Goal: Task Accomplishment & Management: Complete application form

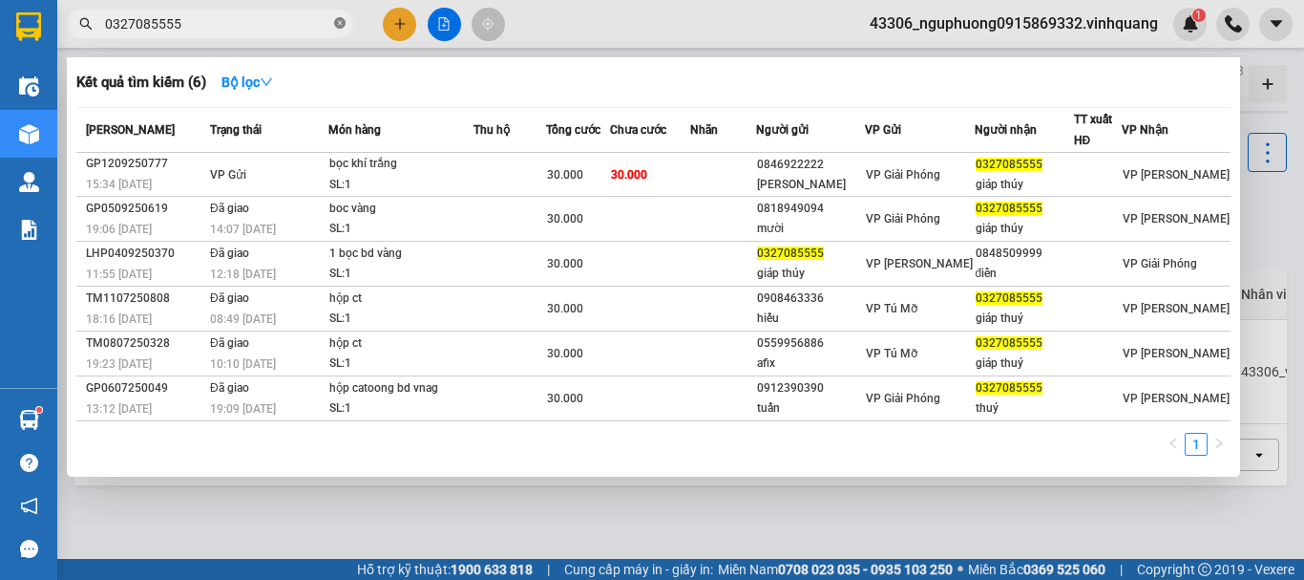
click at [337, 22] on icon "close-circle" at bounding box center [339, 22] width 11 height 11
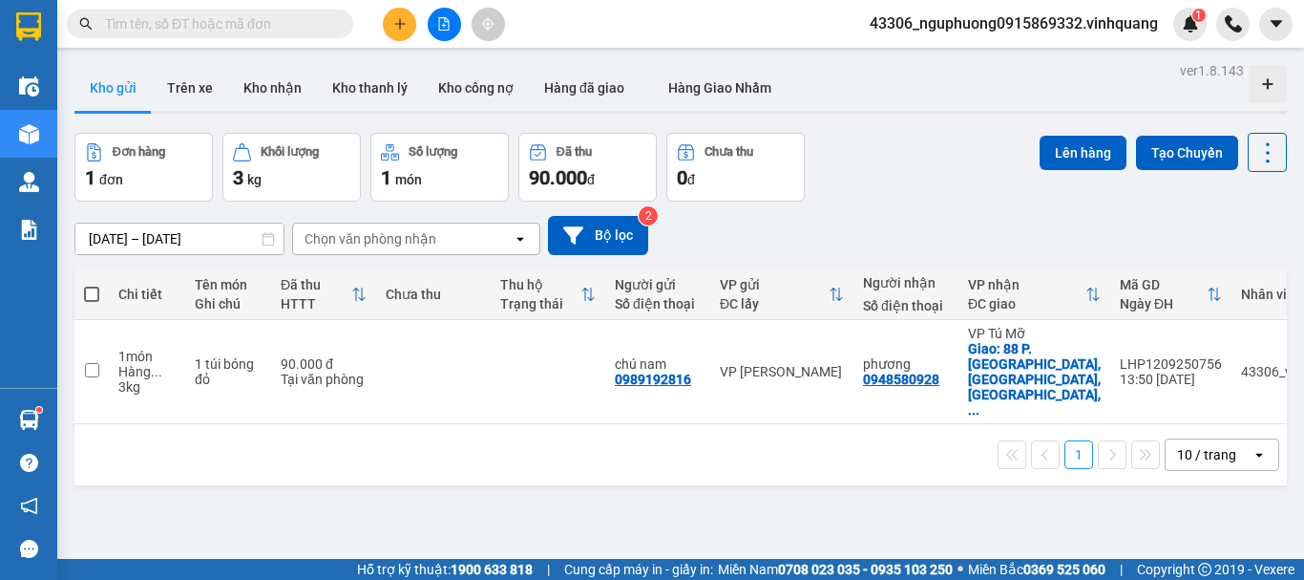
type input "0948485665"
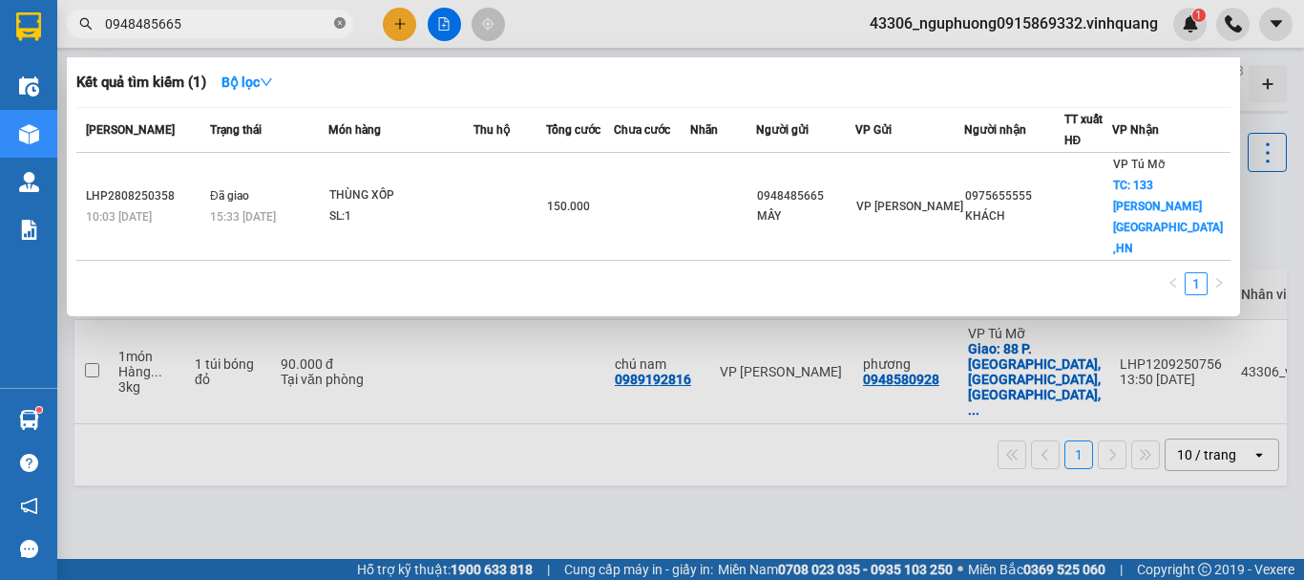
click at [341, 22] on icon "close-circle" at bounding box center [339, 22] width 11 height 11
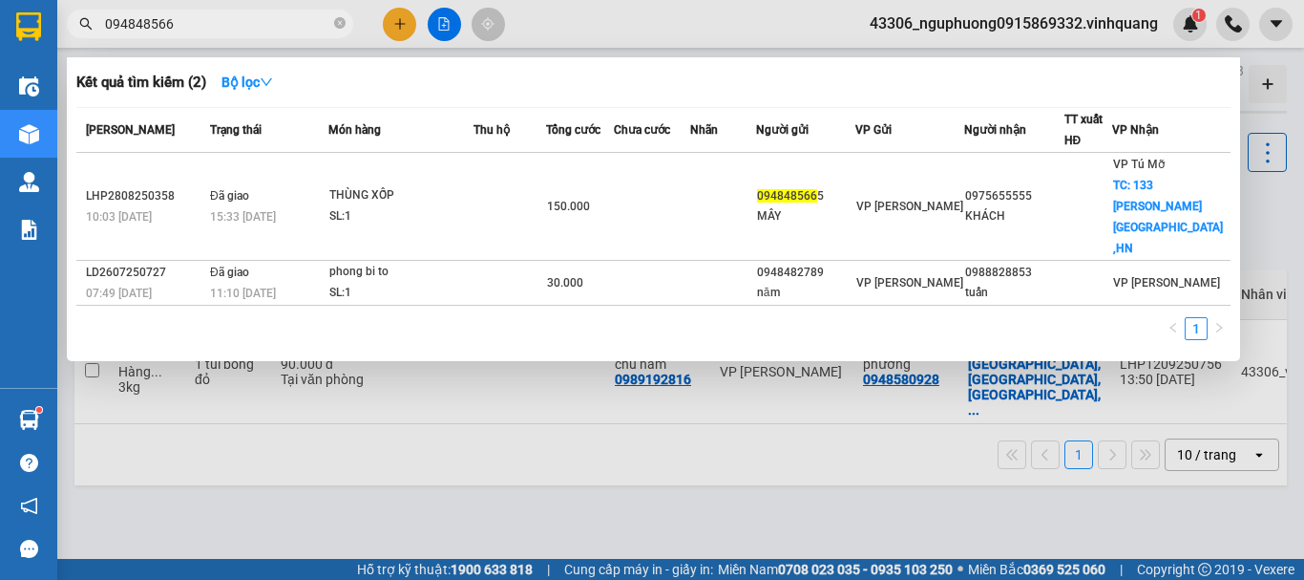
type input "0948485665"
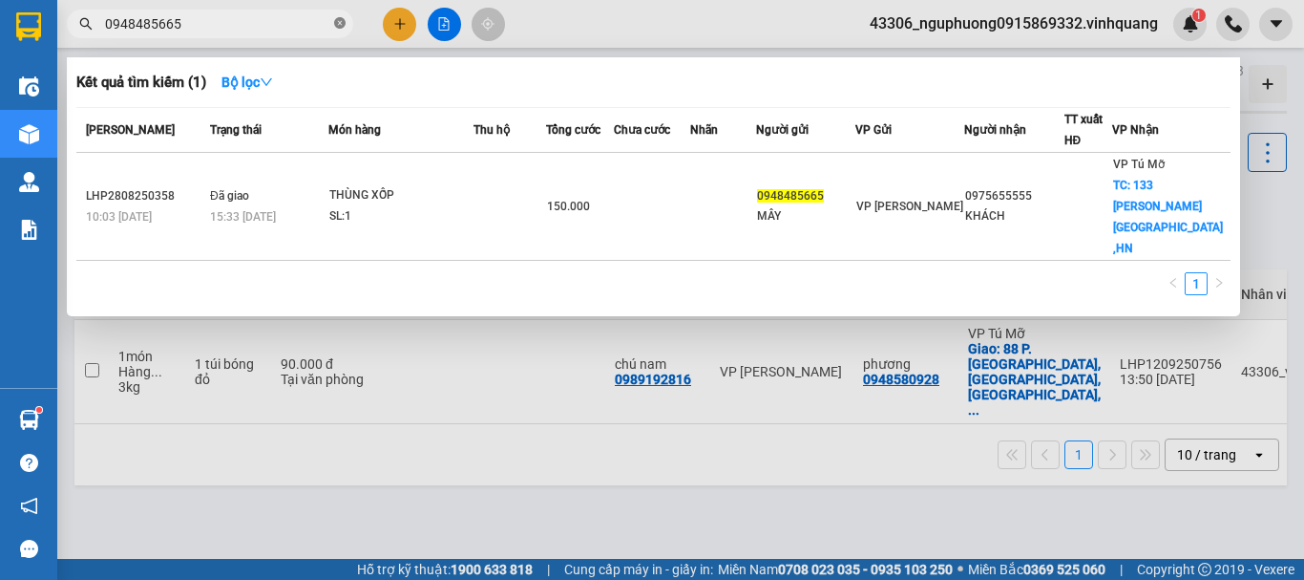
click at [339, 22] on icon "close-circle" at bounding box center [339, 22] width 11 height 11
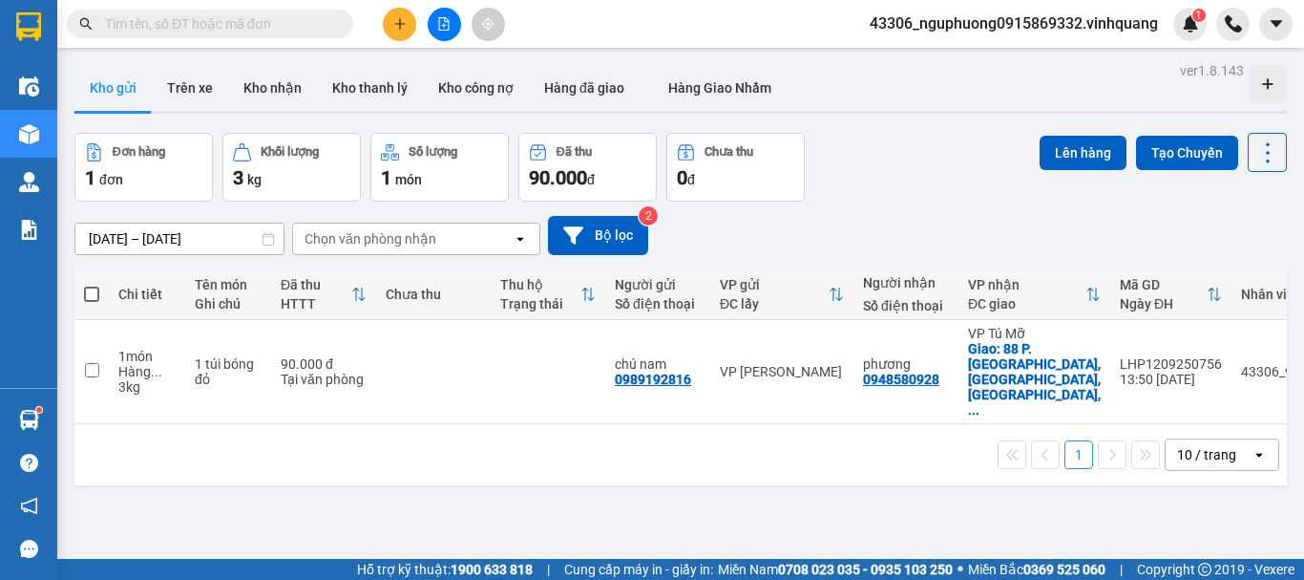
click at [192, 29] on input "text" at bounding box center [217, 23] width 225 height 21
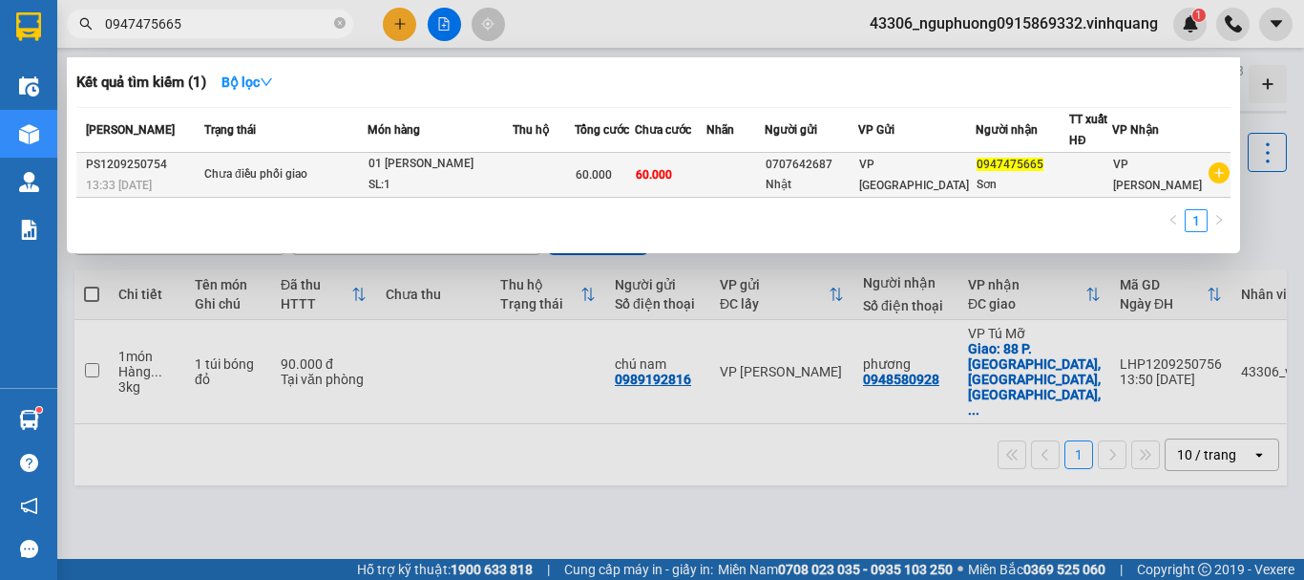
type input "0947475665"
click at [607, 173] on span "60.000" at bounding box center [594, 174] width 36 height 13
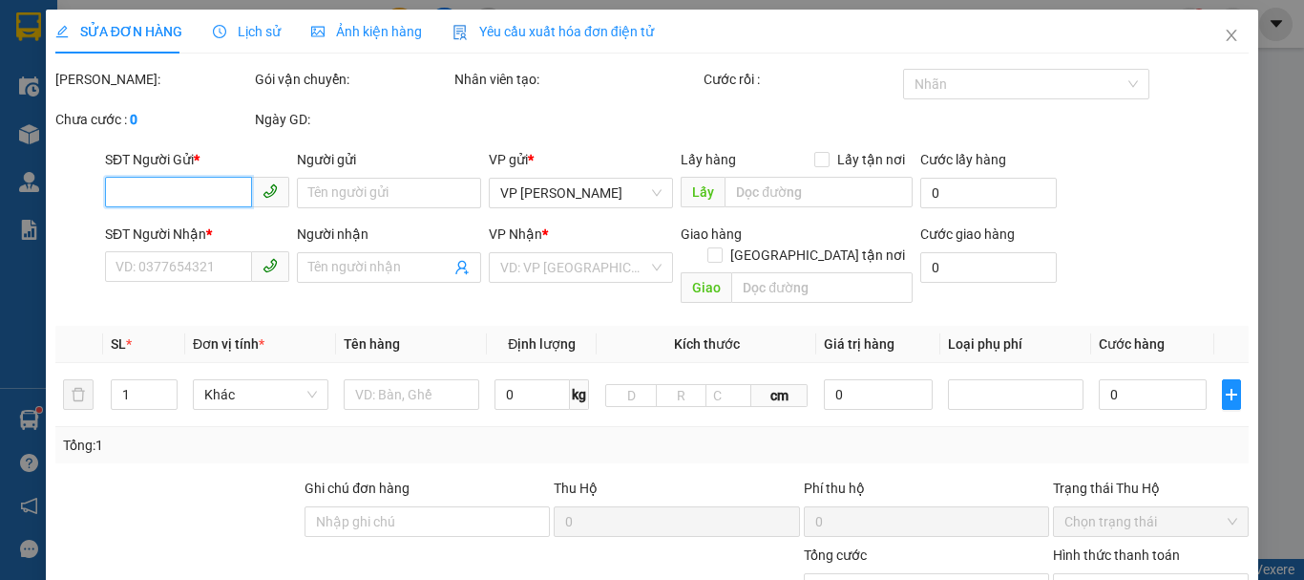
type input "0707642687"
type input "Nhật"
type input "0947475665"
type input "Sơn"
type input "60.000"
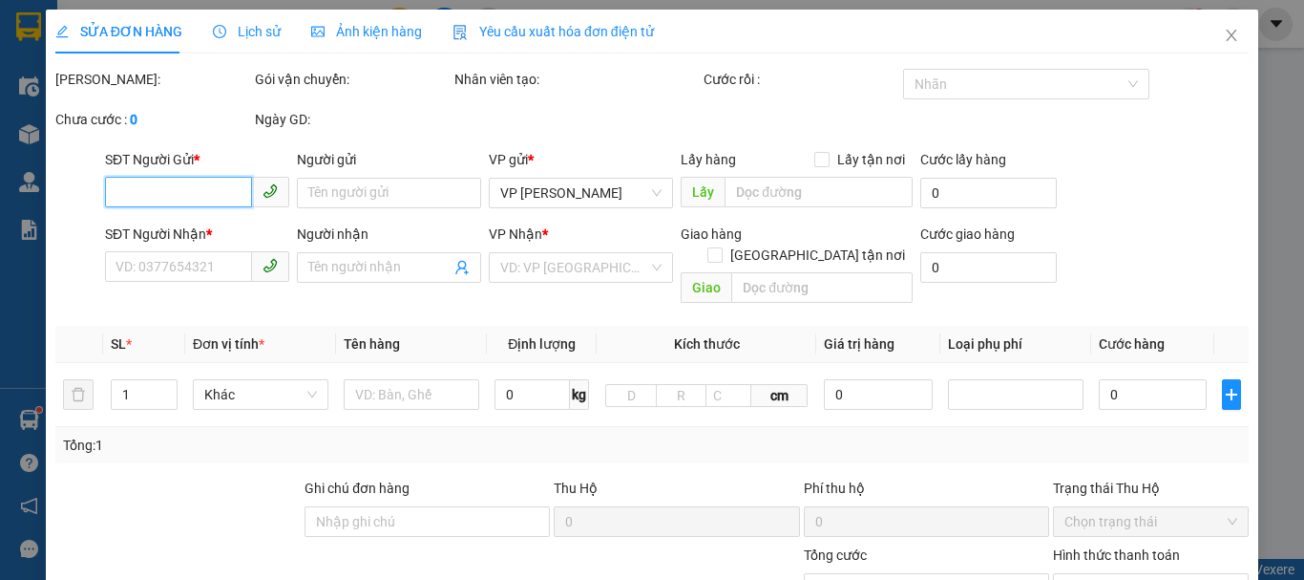
type input "60.000"
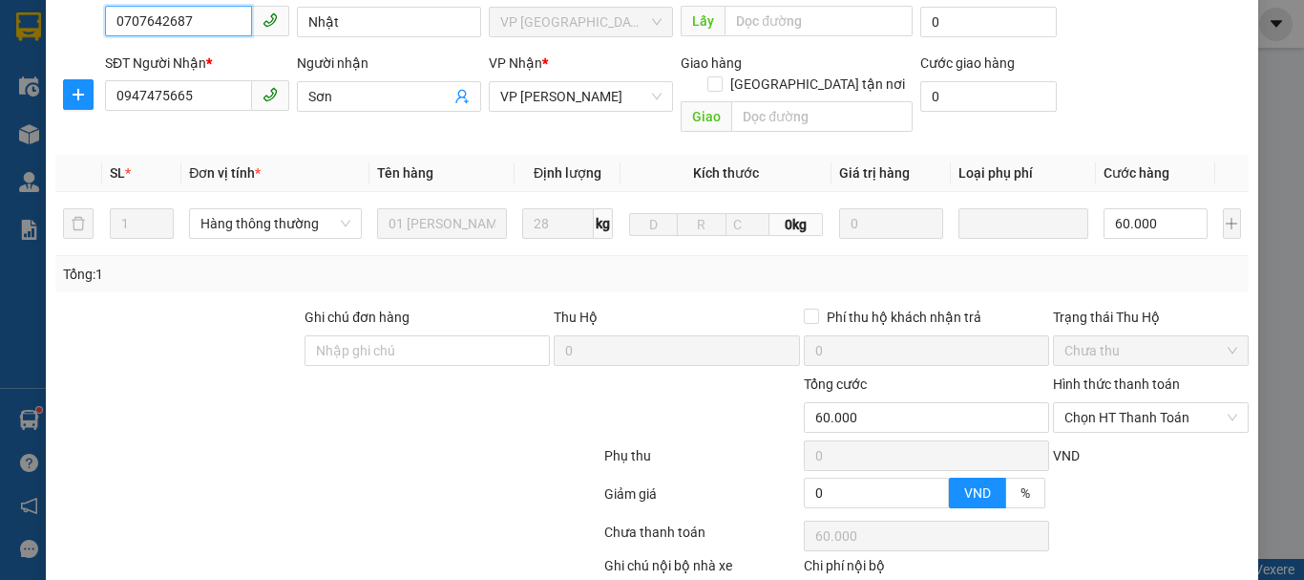
scroll to position [1, 0]
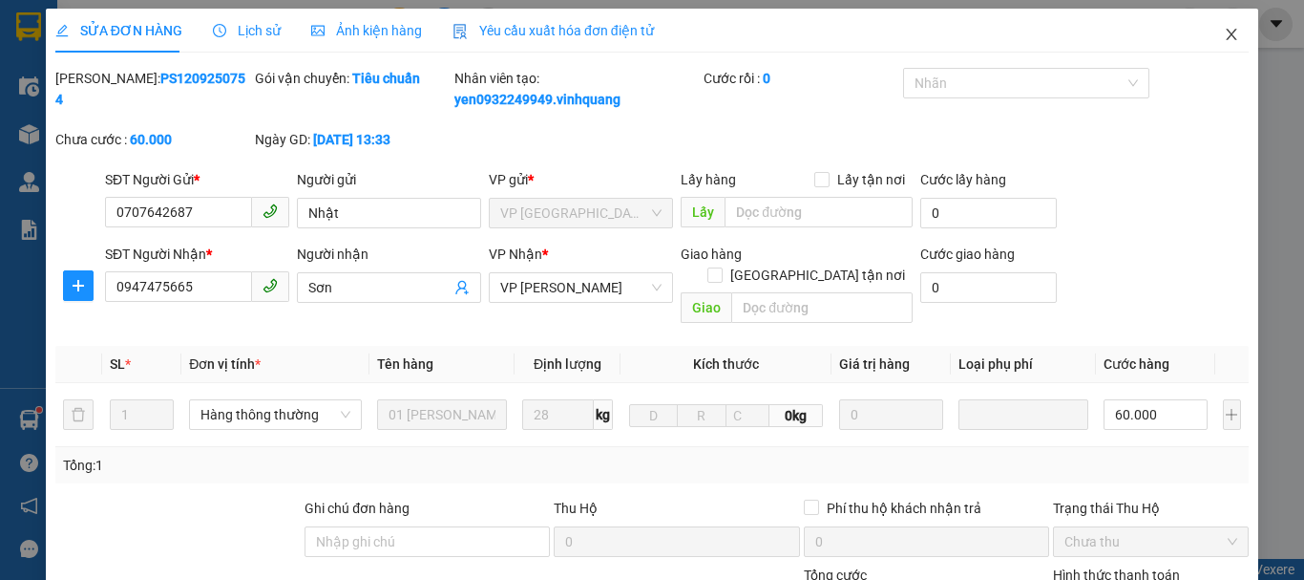
click at [1224, 30] on icon "close" at bounding box center [1231, 34] width 15 height 15
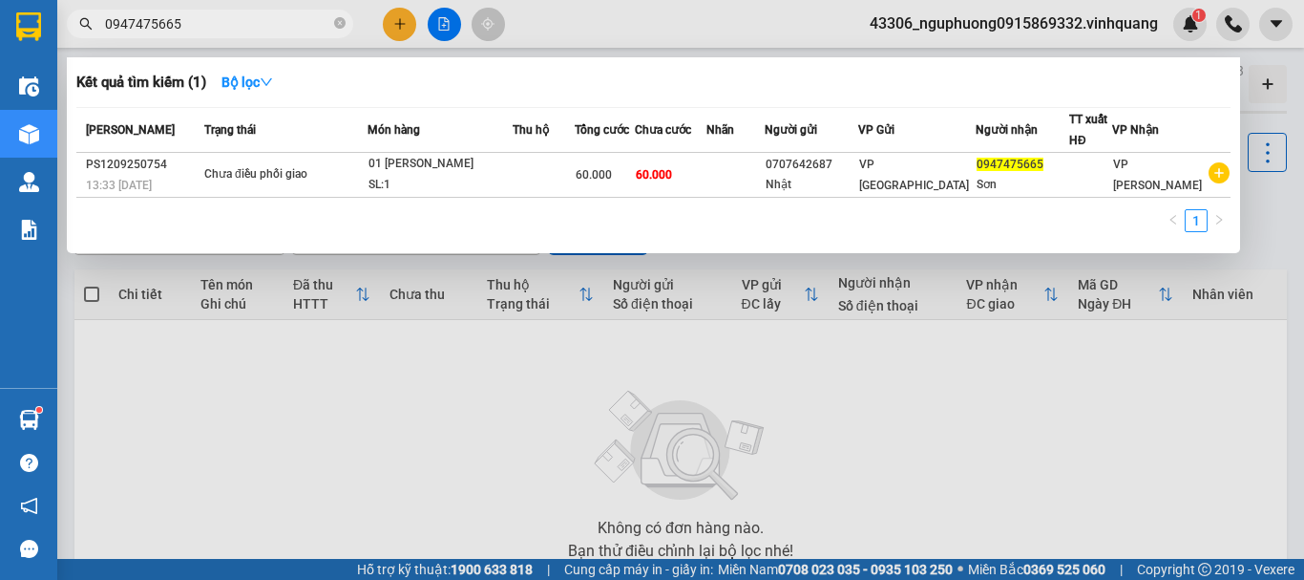
click at [214, 26] on input "0947475665" at bounding box center [217, 23] width 225 height 21
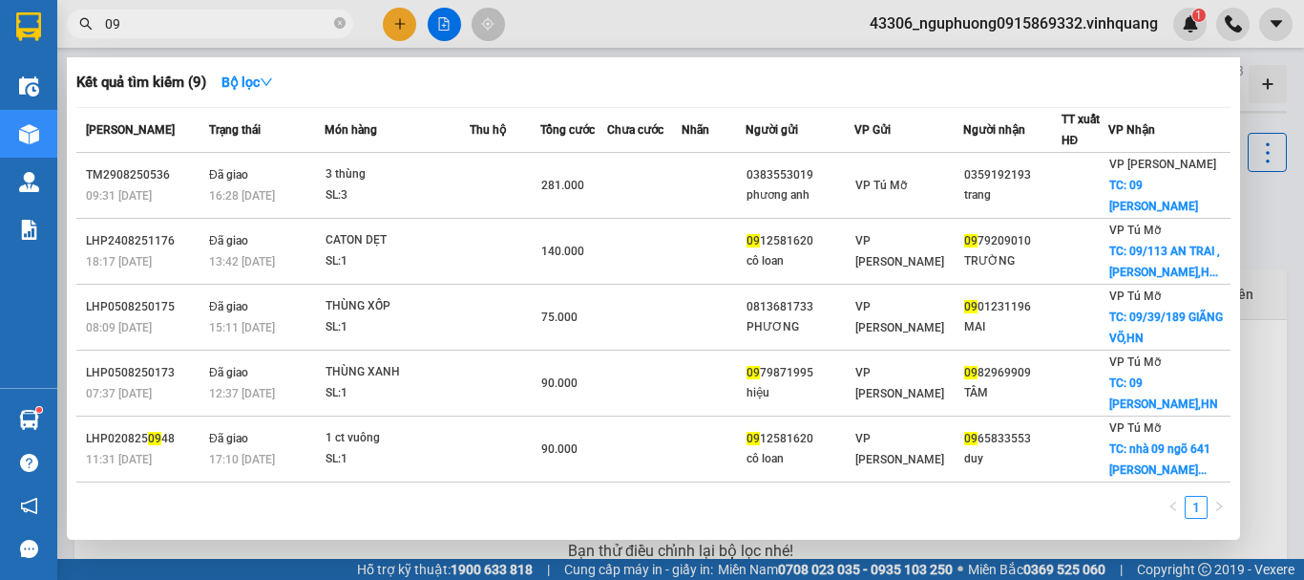
click at [151, 21] on input "09" at bounding box center [217, 23] width 225 height 21
type input "09"
click at [344, 24] on icon "close-circle" at bounding box center [339, 22] width 11 height 11
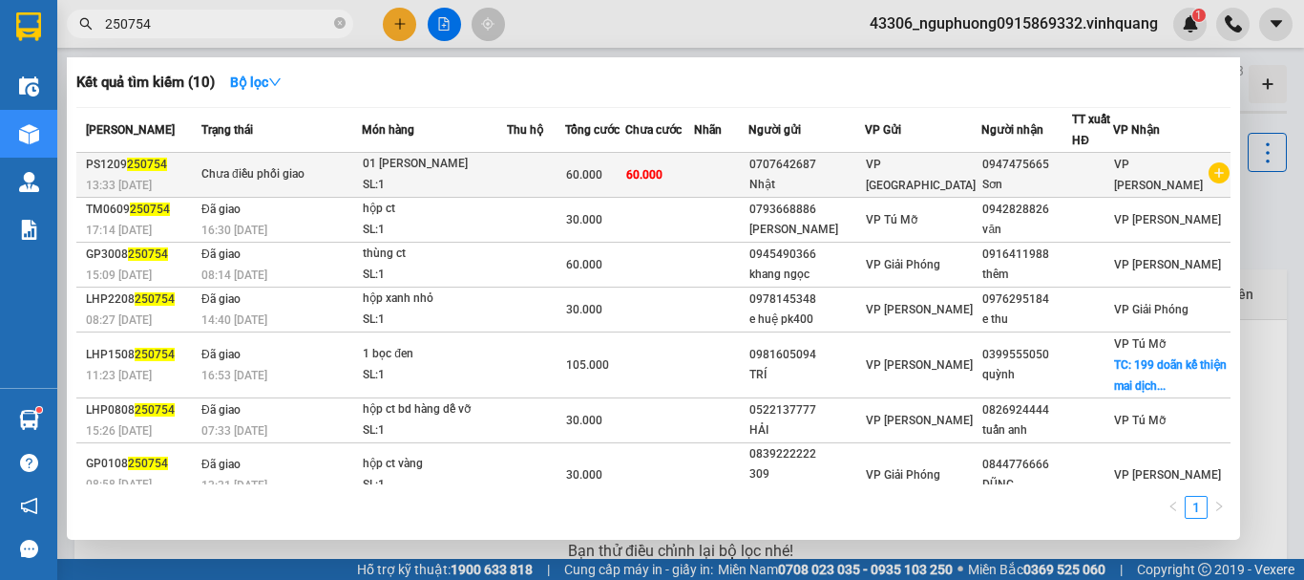
type input "250754"
click at [693, 178] on td "60.000" at bounding box center [659, 175] width 68 height 45
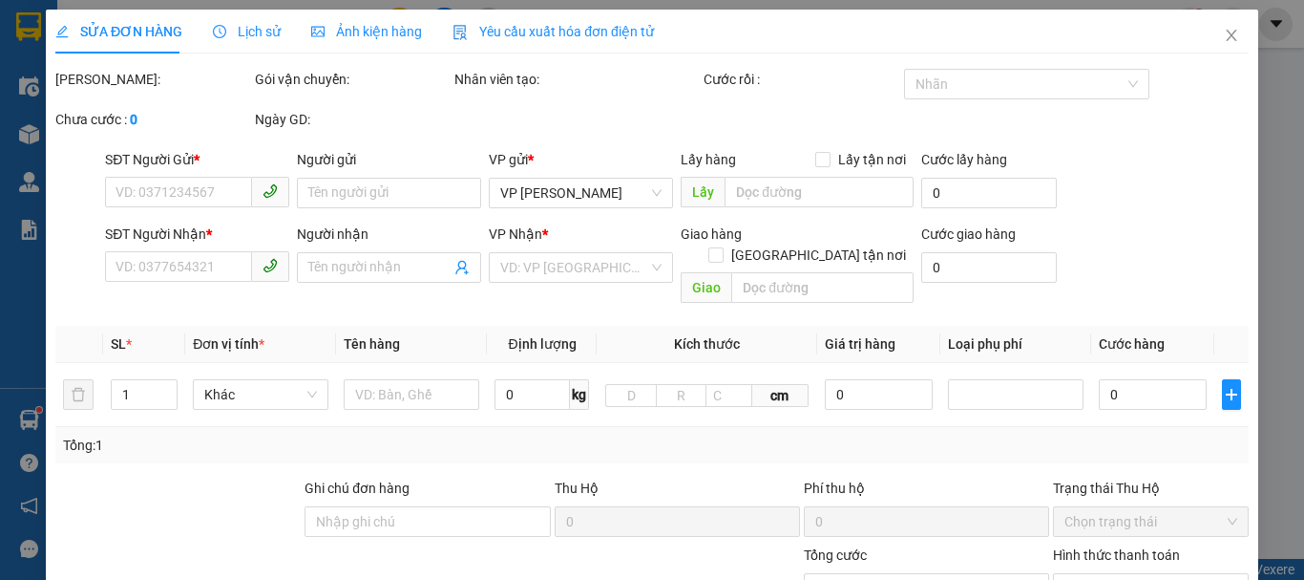
type input "0707642687"
type input "Nhật"
type input "0947475665"
type input "Sơn"
type input "60.000"
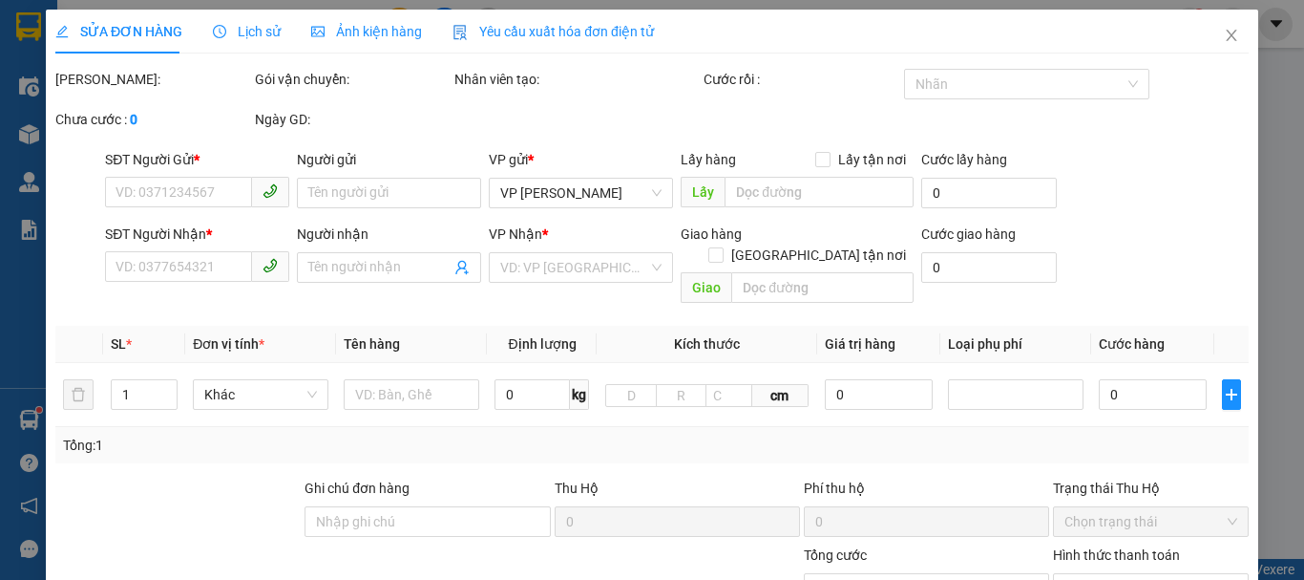
type input "60.000"
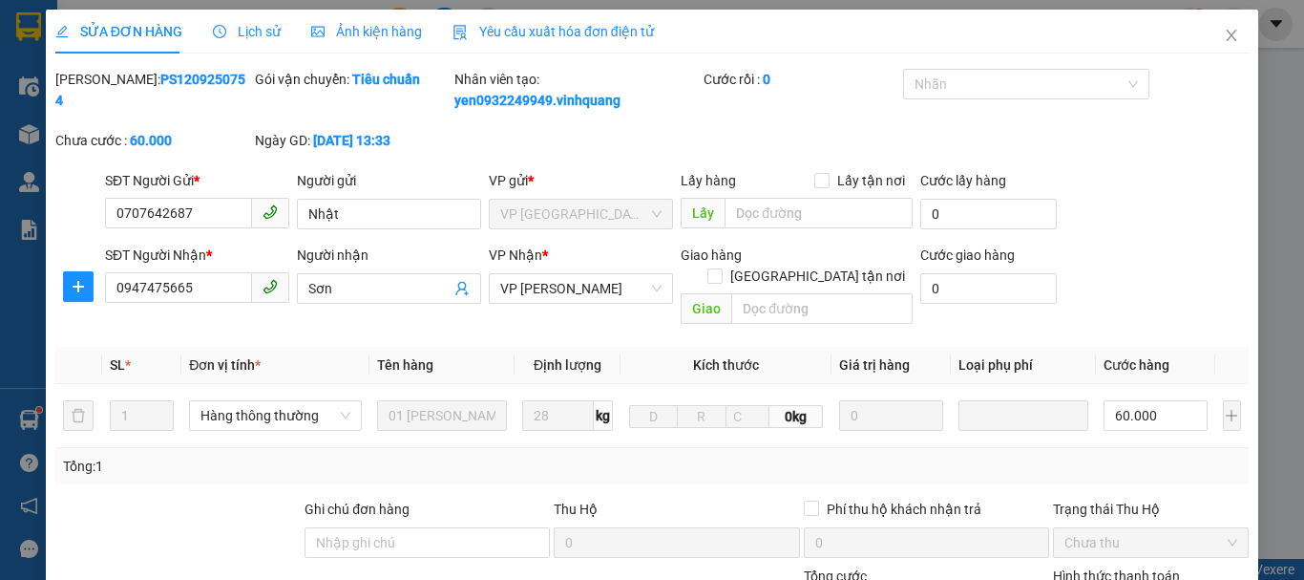
click at [249, 38] on span "Lịch sử" at bounding box center [247, 31] width 68 height 15
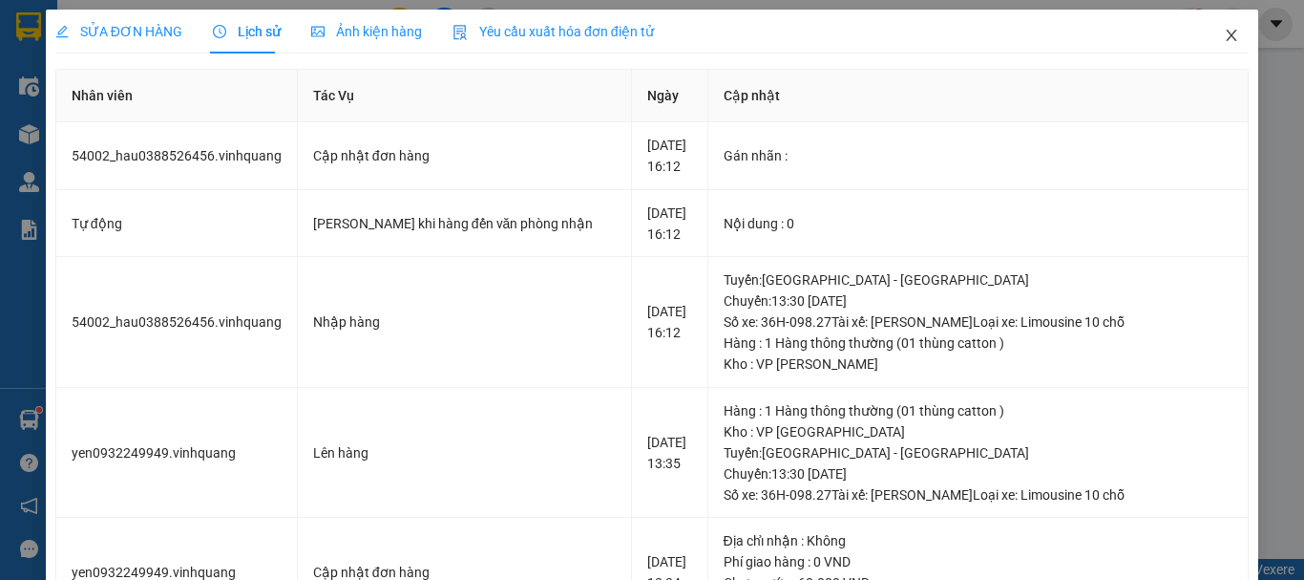
click at [1227, 33] on icon "close" at bounding box center [1232, 35] width 11 height 11
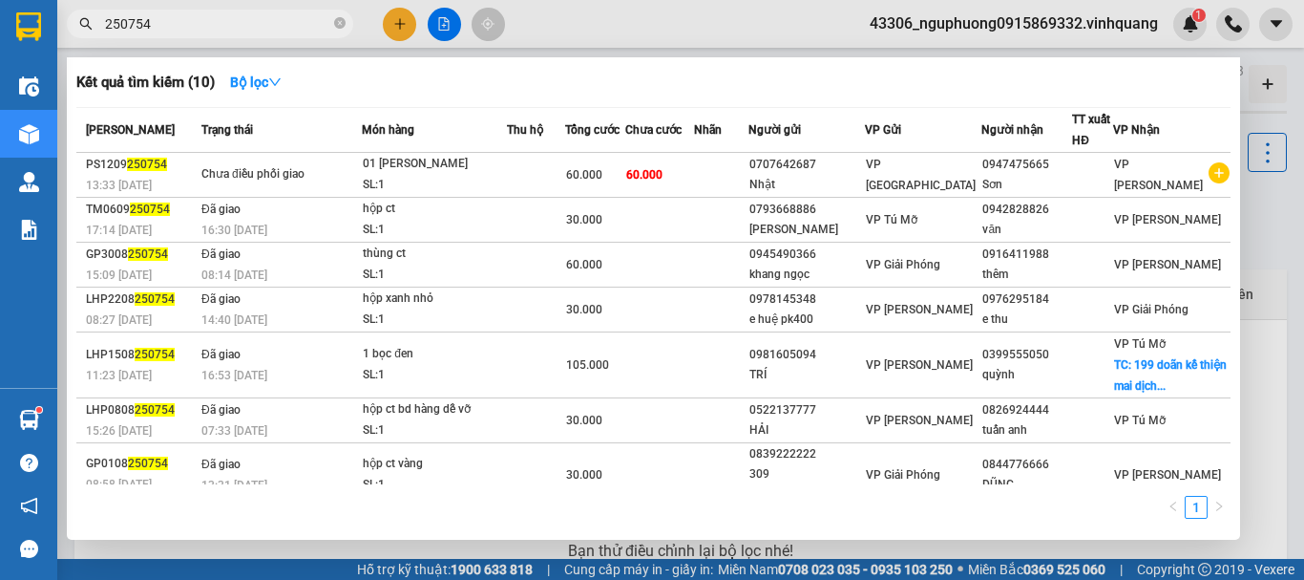
click at [210, 23] on input "250754" at bounding box center [217, 23] width 225 height 21
click at [345, 20] on icon "close-circle" at bounding box center [339, 22] width 11 height 11
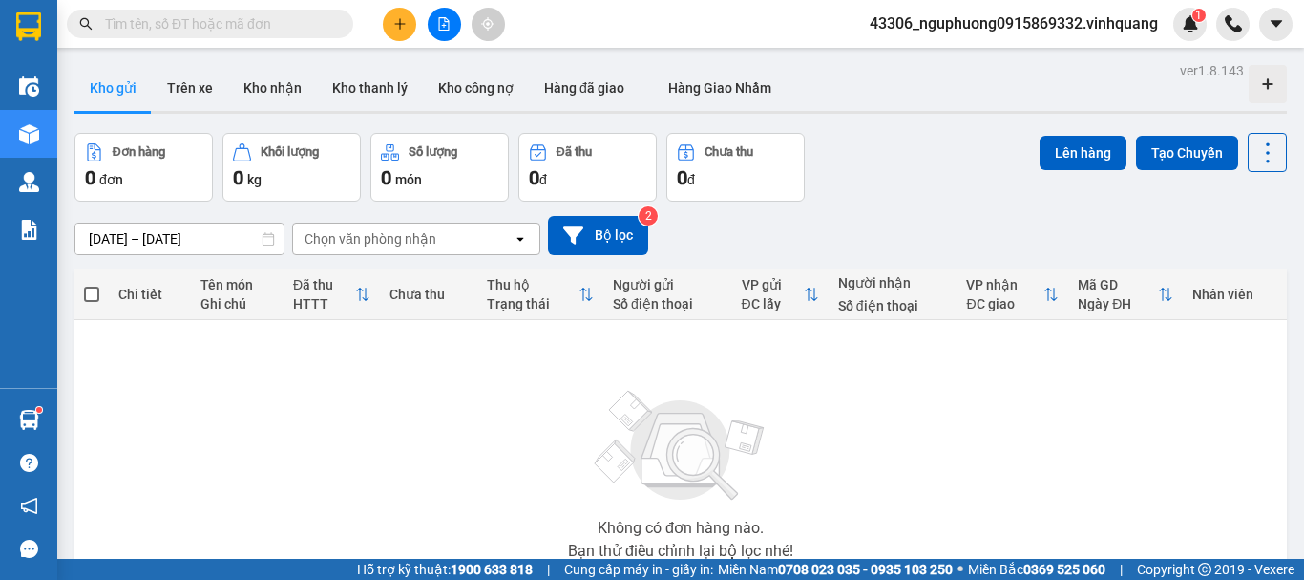
paste input "0947475665"
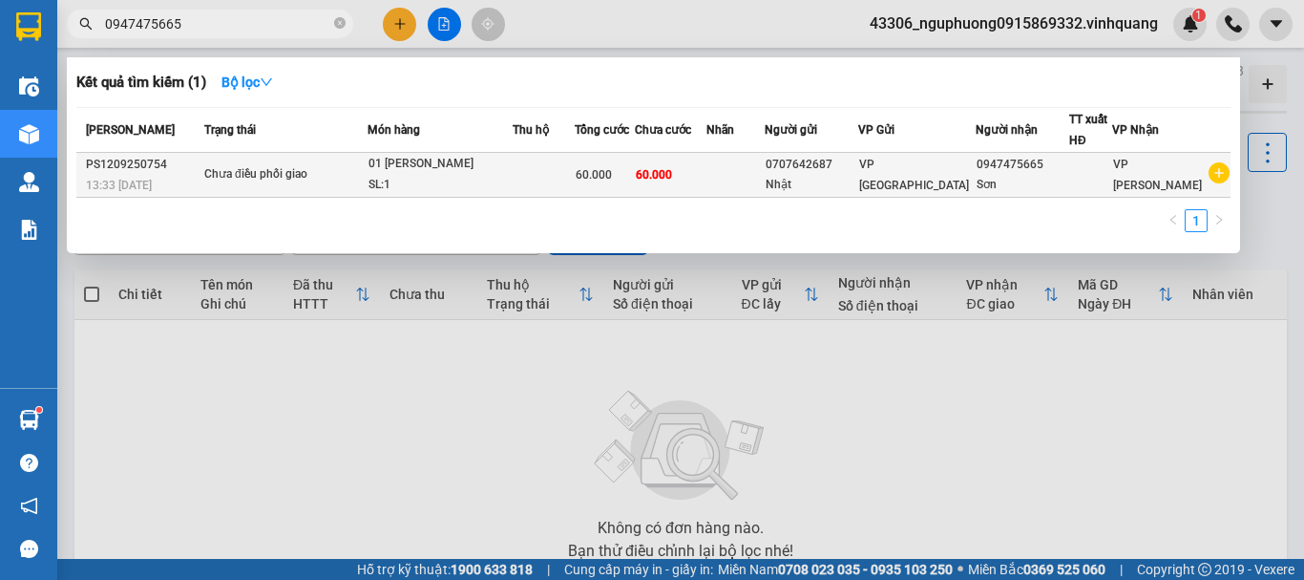
type input "0947475665"
click at [481, 160] on div "01 [PERSON_NAME]" at bounding box center [440, 164] width 143 height 21
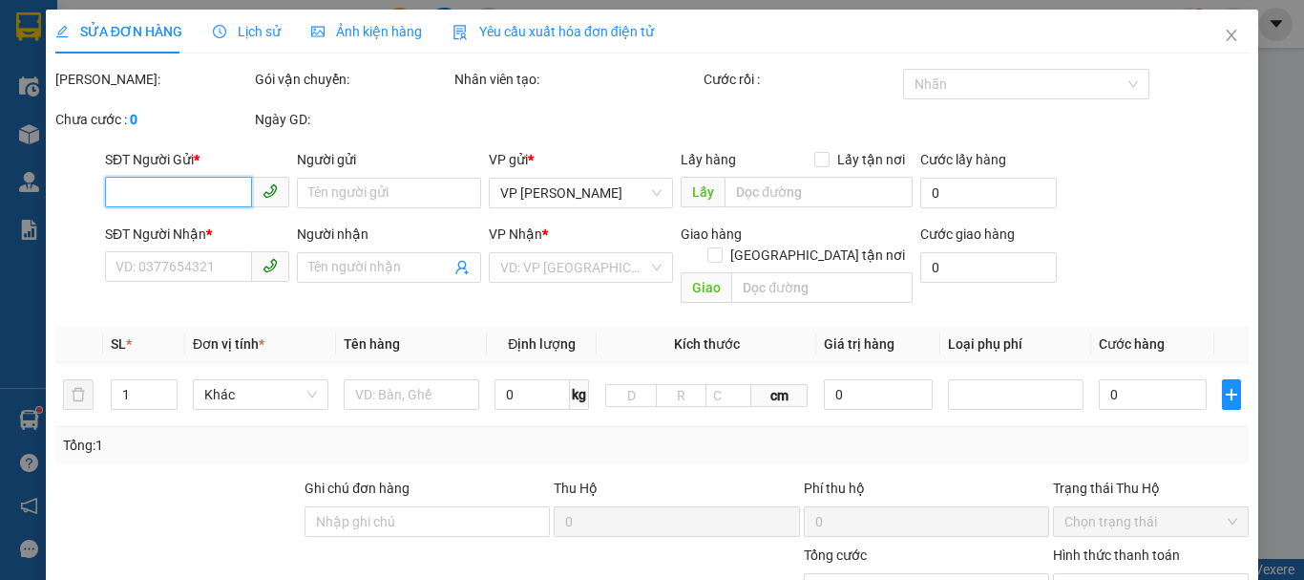
type input "0707642687"
type input "Nhật"
type input "0947475665"
type input "Sơn"
type input "60.000"
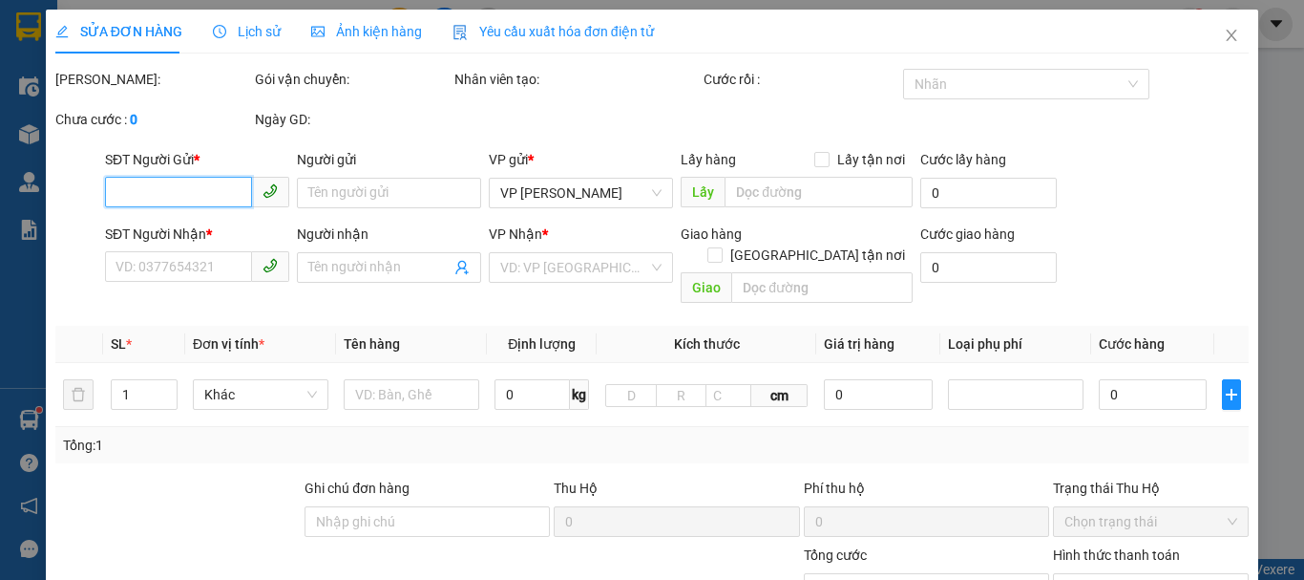
type input "60.000"
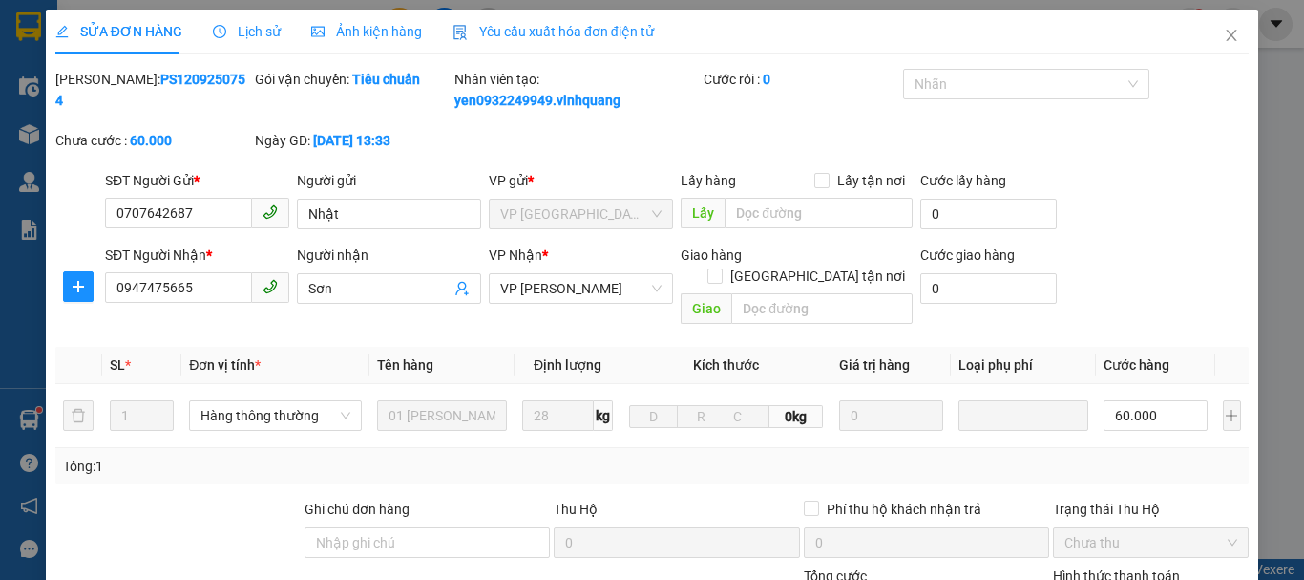
click at [247, 28] on span "Lịch sử" at bounding box center [247, 31] width 68 height 15
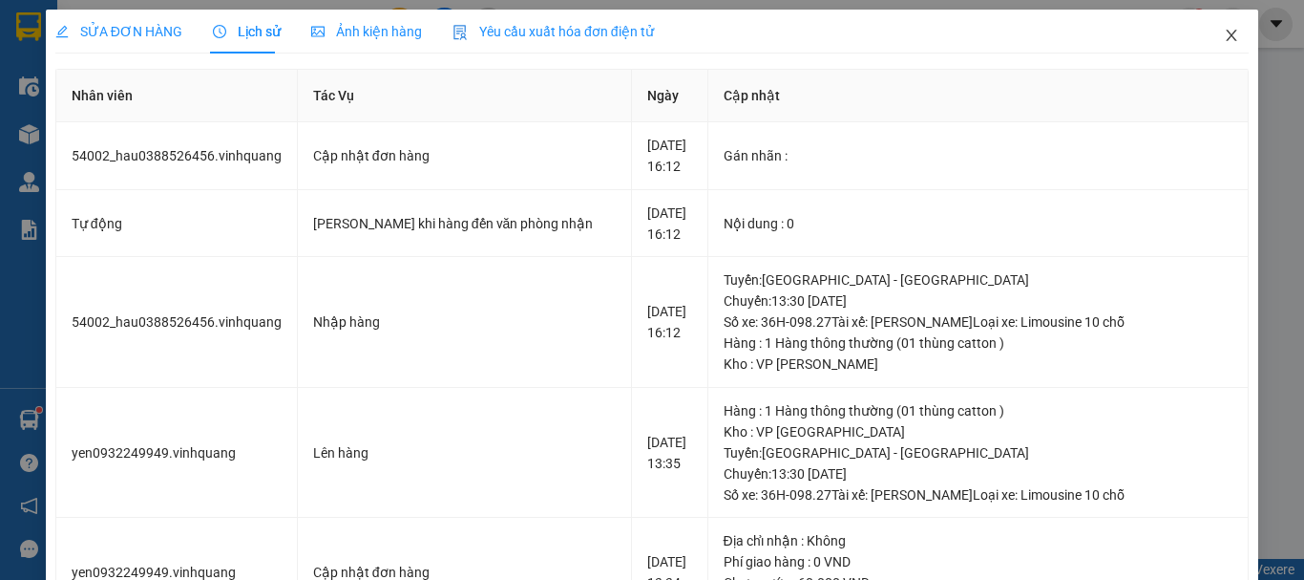
click at [1224, 37] on icon "close" at bounding box center [1231, 35] width 15 height 15
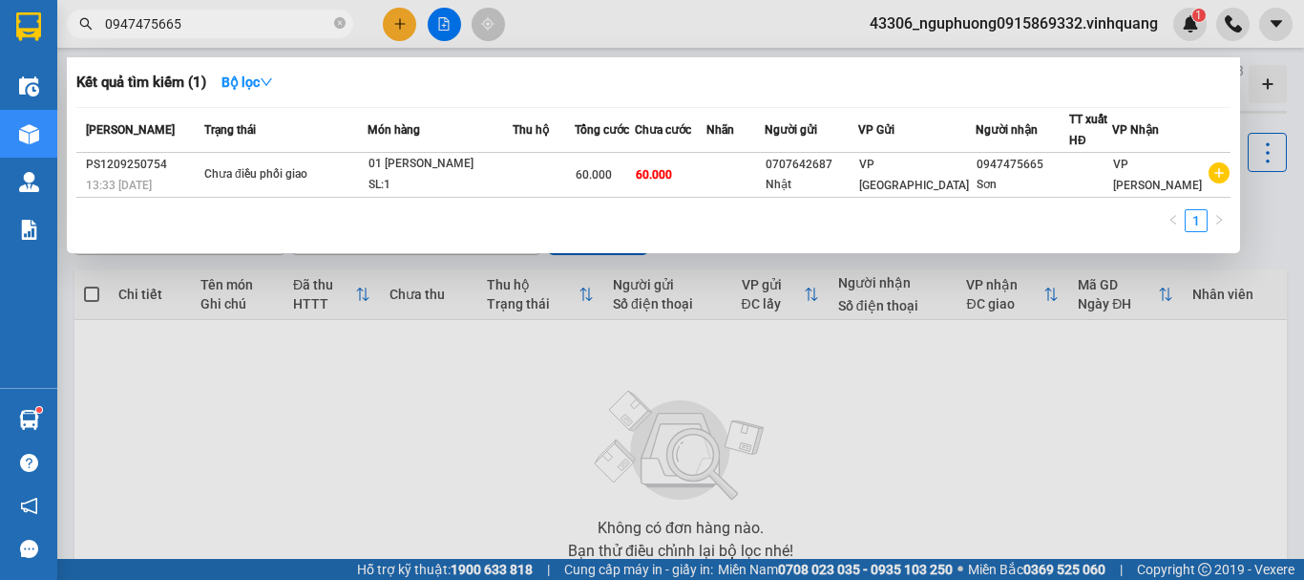
click at [246, 15] on input "0947475665" at bounding box center [217, 23] width 225 height 21
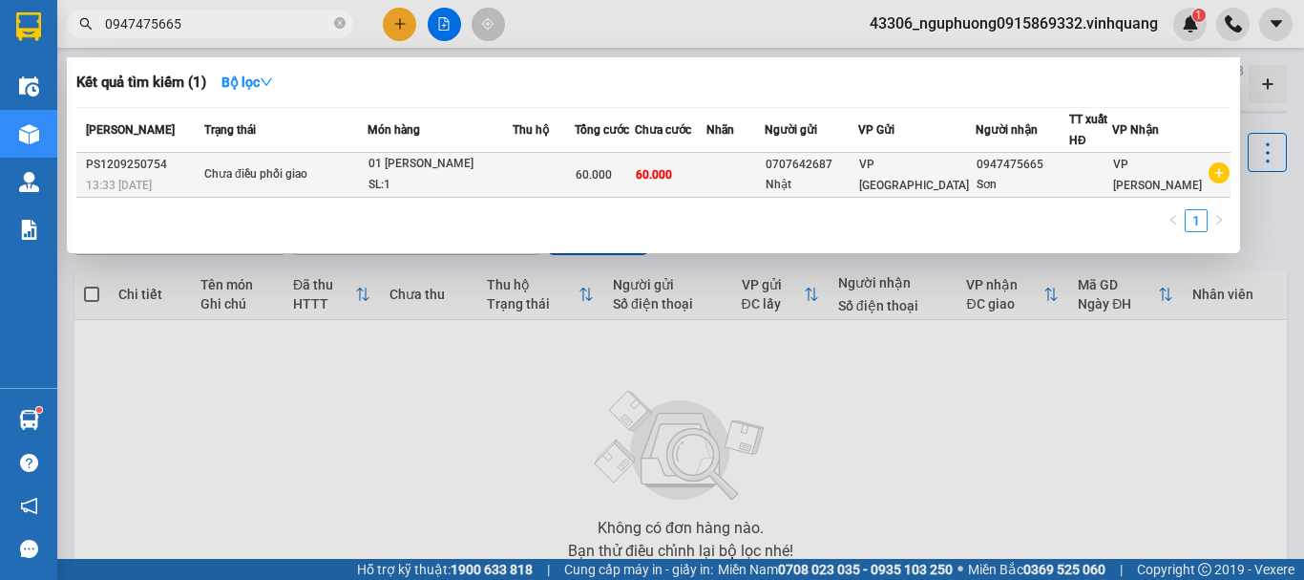
click at [512, 182] on div "SL: 1" at bounding box center [440, 185] width 143 height 21
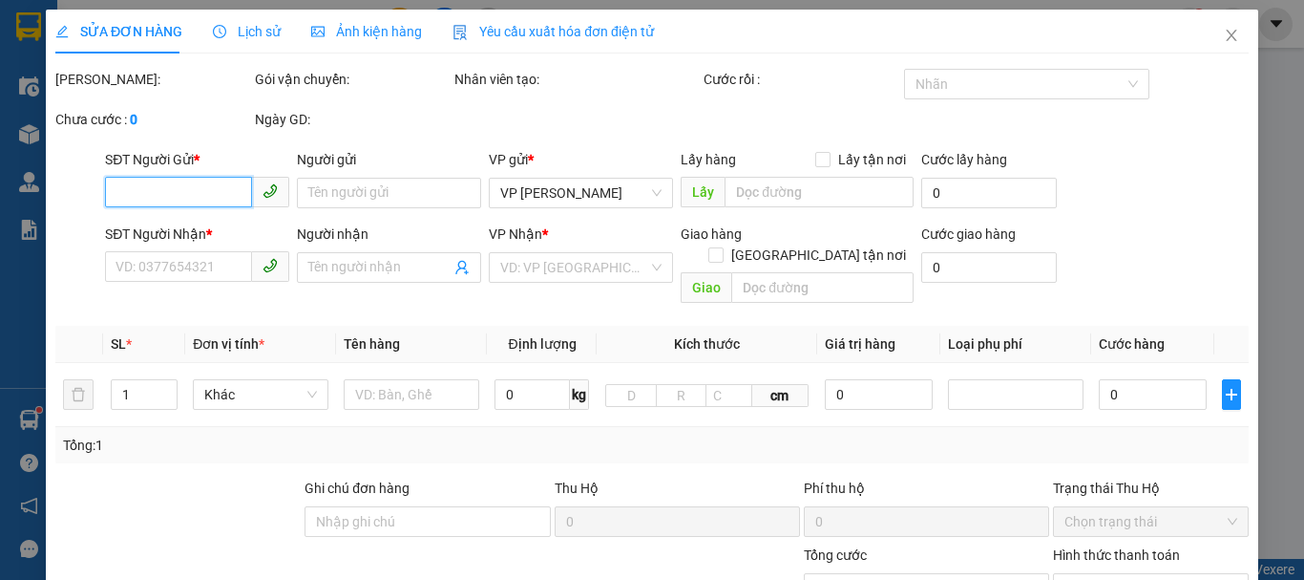
type input "0707642687"
type input "Nhật"
type input "0947475665"
type input "Sơn"
type input "60.000"
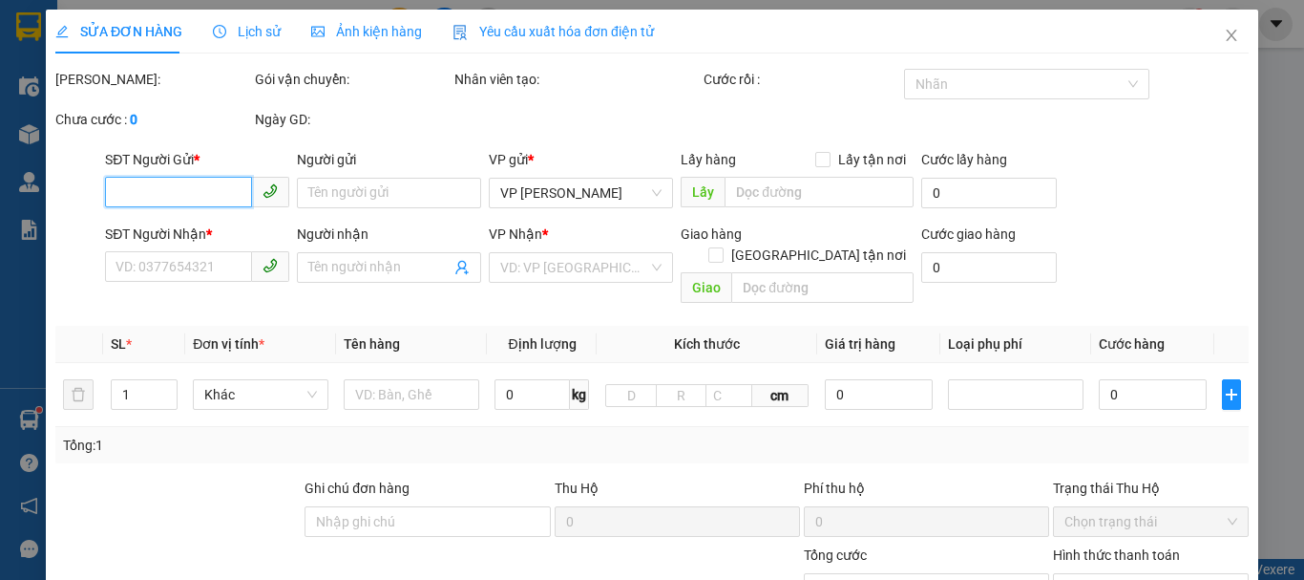
type input "60.000"
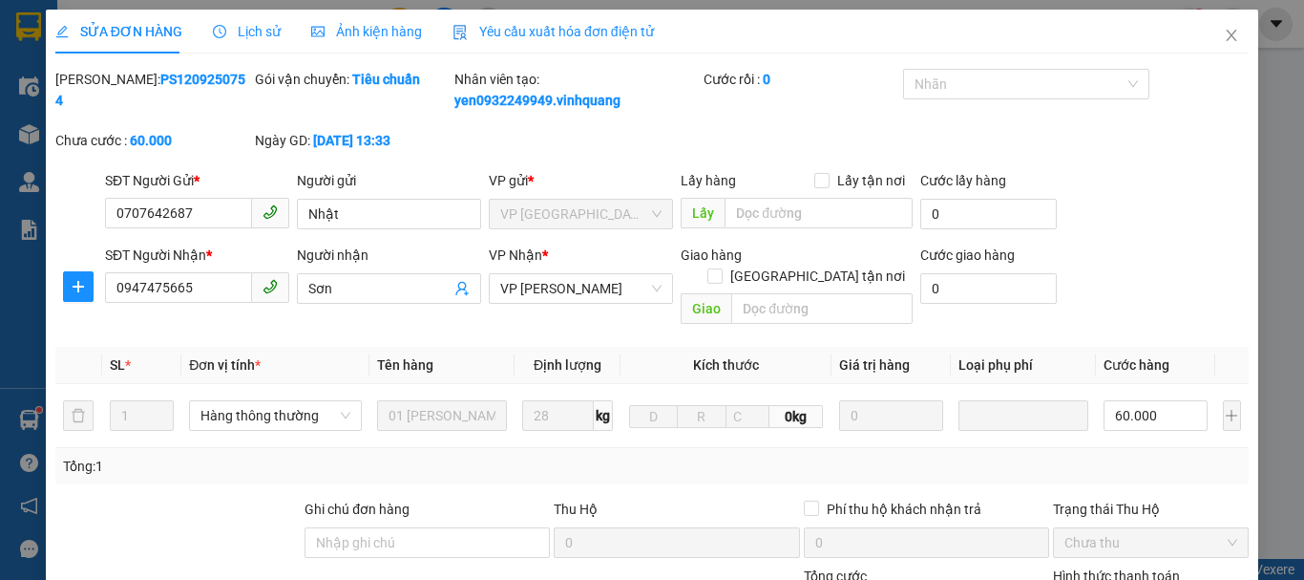
click at [252, 31] on span "Lịch sử" at bounding box center [247, 31] width 68 height 15
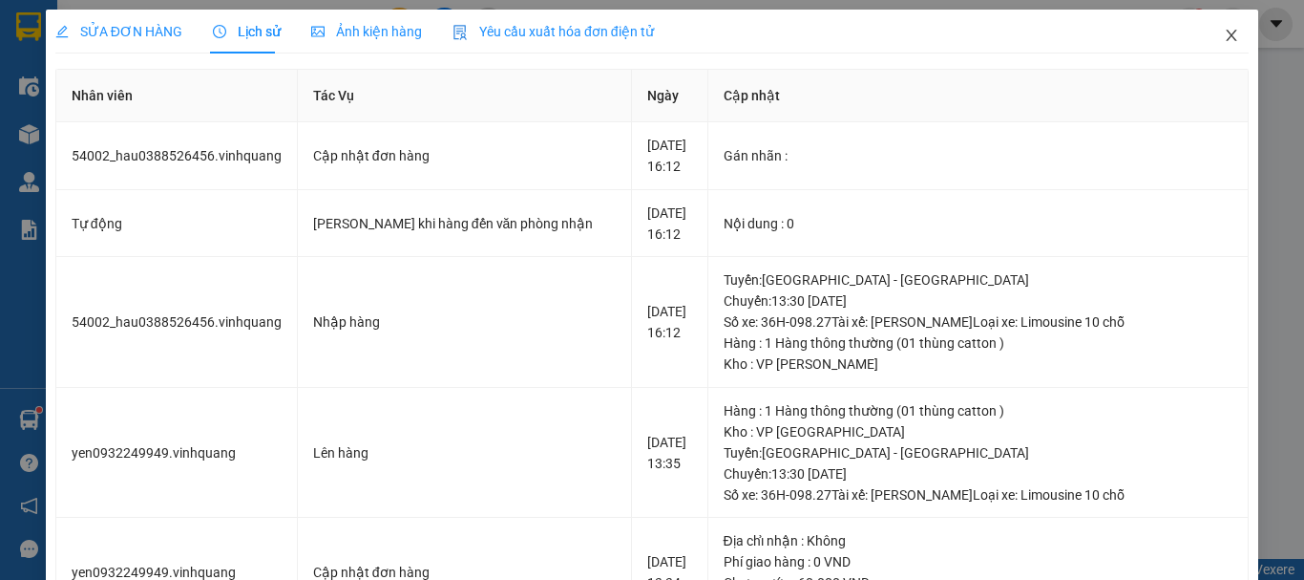
click at [1227, 37] on icon "close" at bounding box center [1232, 35] width 11 height 11
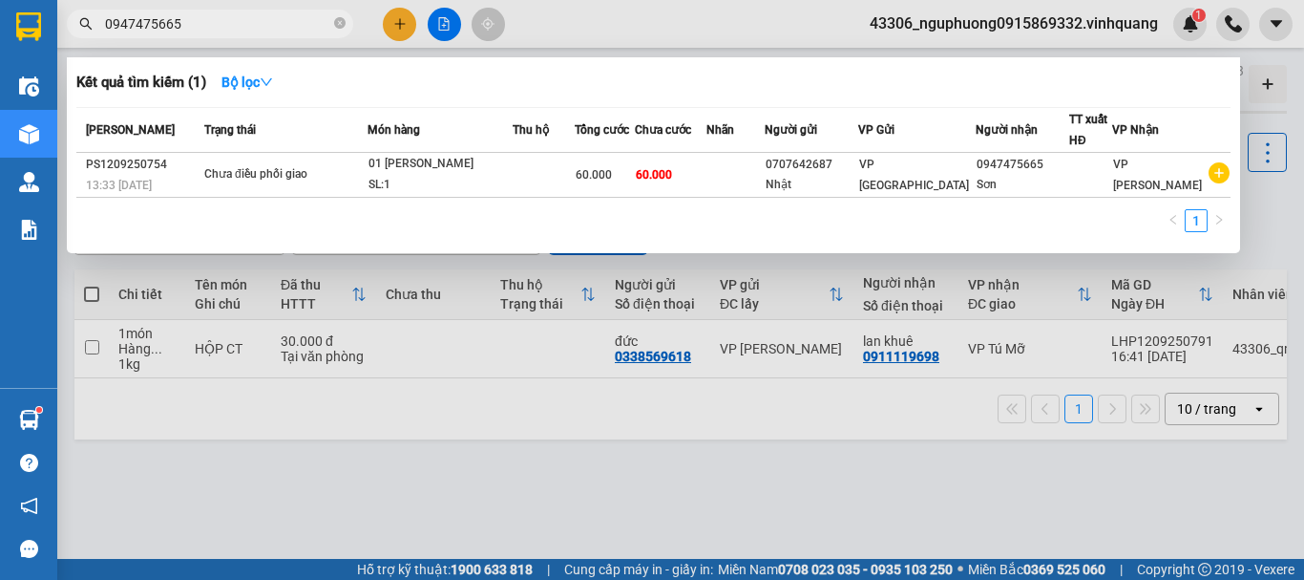
click at [243, 31] on input "0947475665" at bounding box center [217, 23] width 225 height 21
click at [478, 197] on table "[PERSON_NAME] thái Món hàng Thu hộ Tổng cước Chưa cước Nhãn Người gửi VP Gửi Ng…" at bounding box center [653, 152] width 1154 height 91
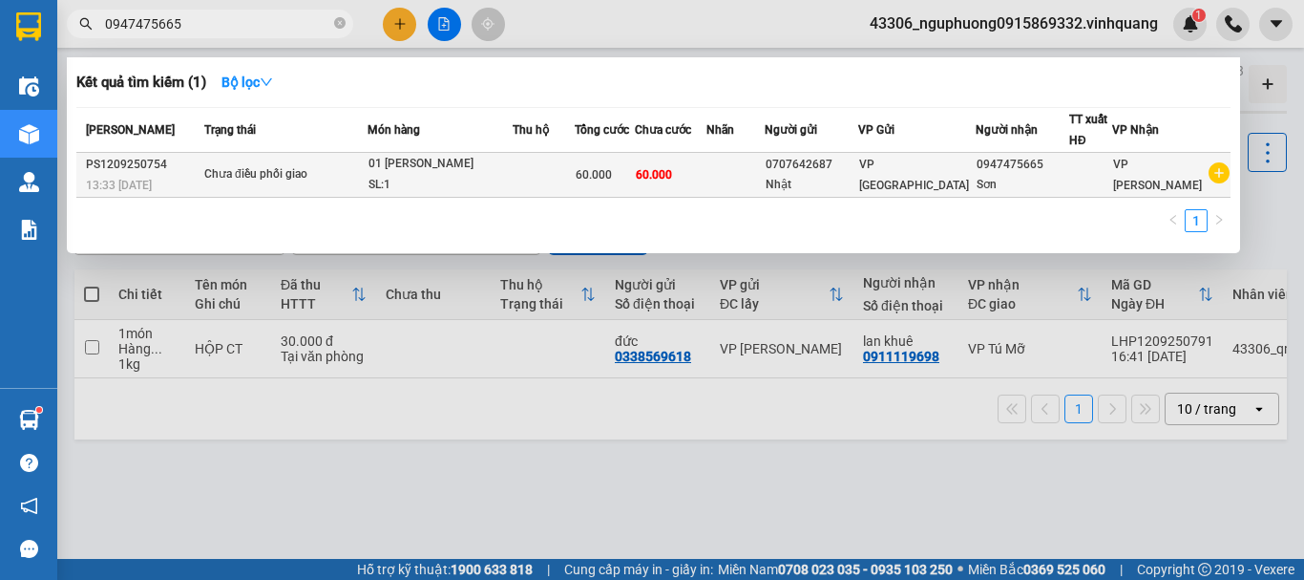
click at [530, 158] on td at bounding box center [544, 175] width 63 height 45
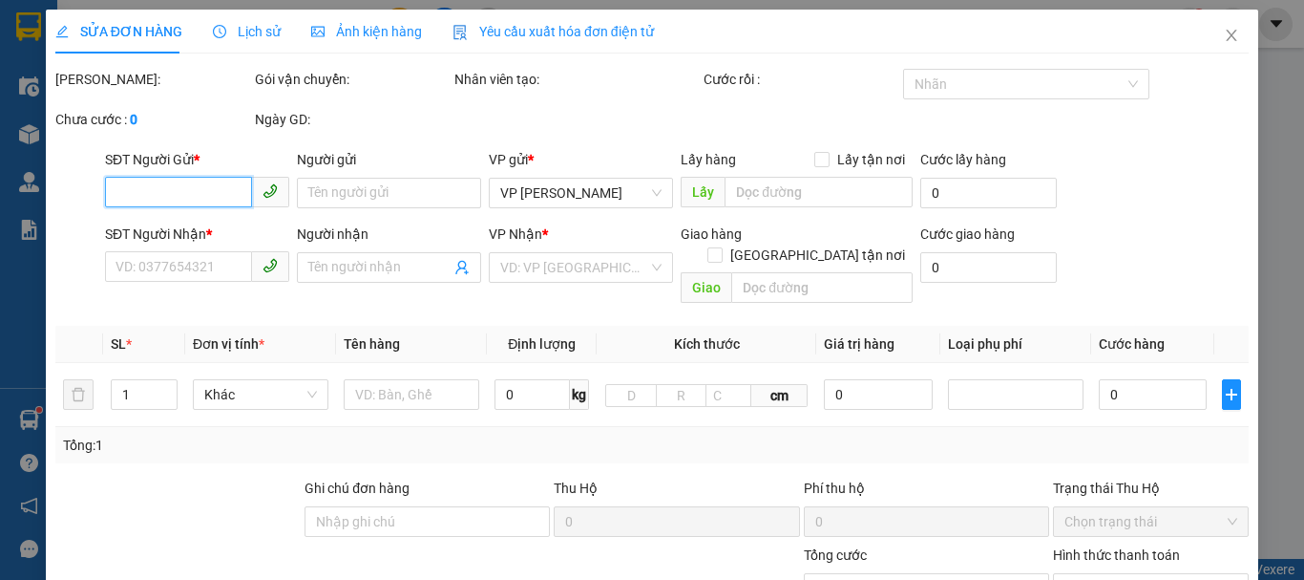
type input "0707642687"
type input "Nhật"
type input "0947475665"
type input "Sơn"
type input "60.000"
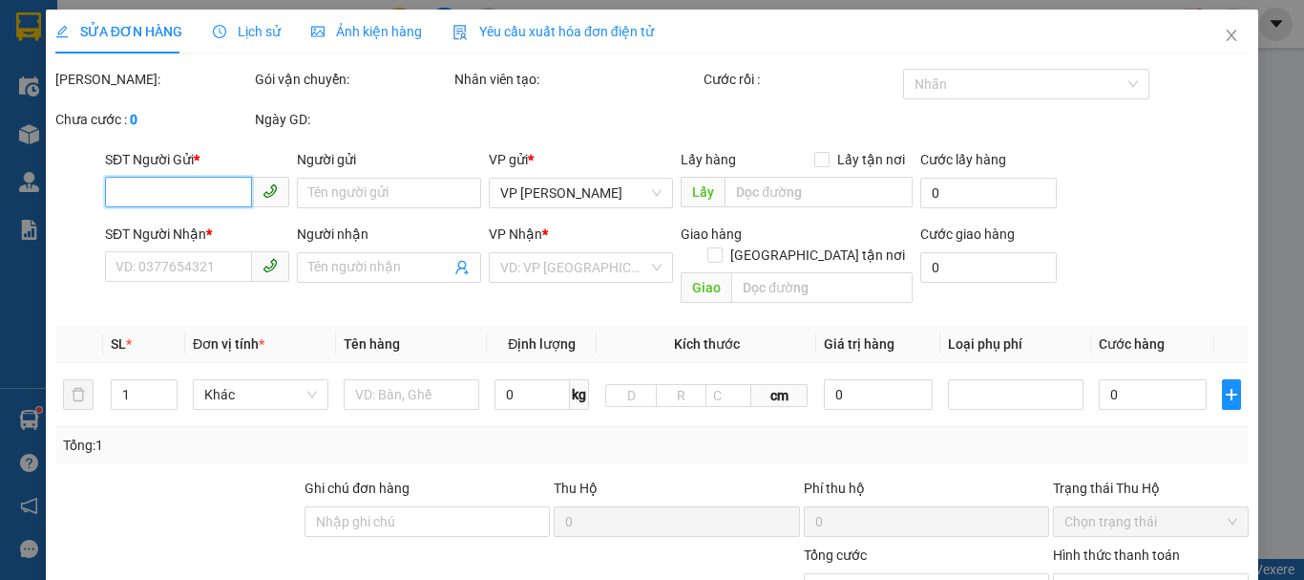
type input "60.000"
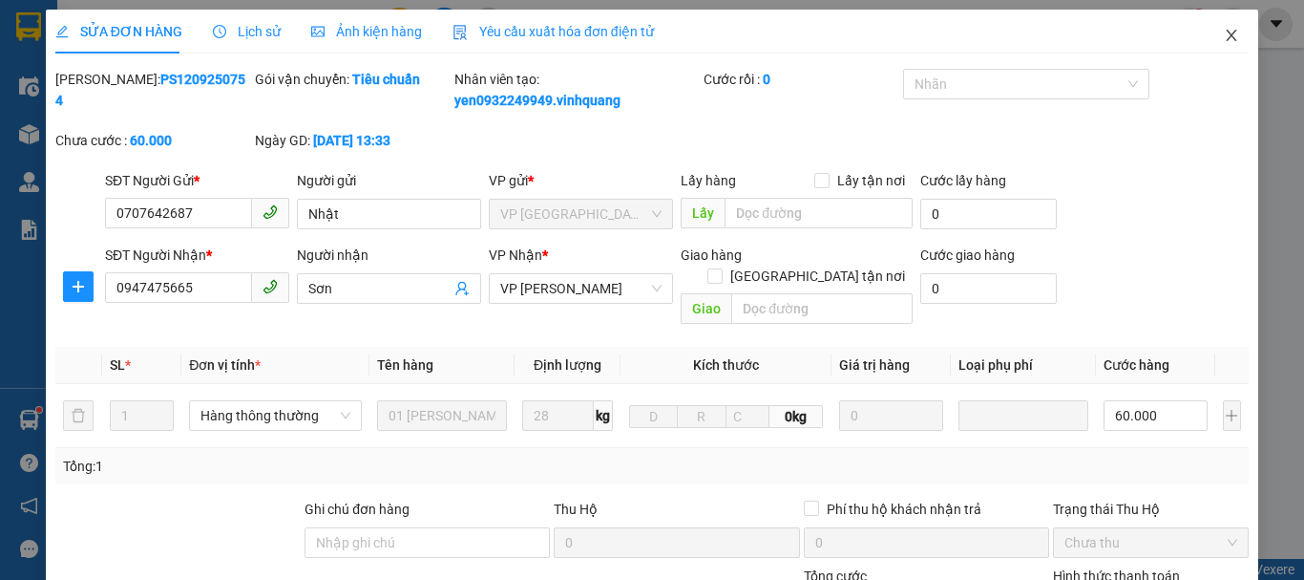
click at [1224, 39] on icon "close" at bounding box center [1231, 35] width 15 height 15
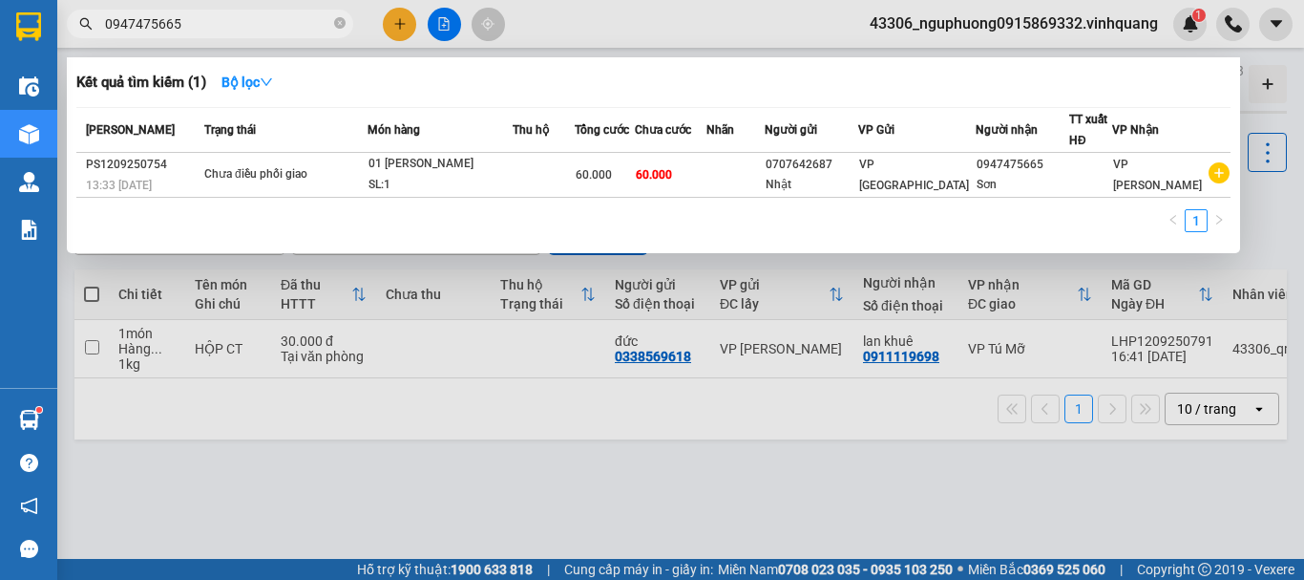
click at [220, 32] on input "0947475665" at bounding box center [217, 23] width 225 height 21
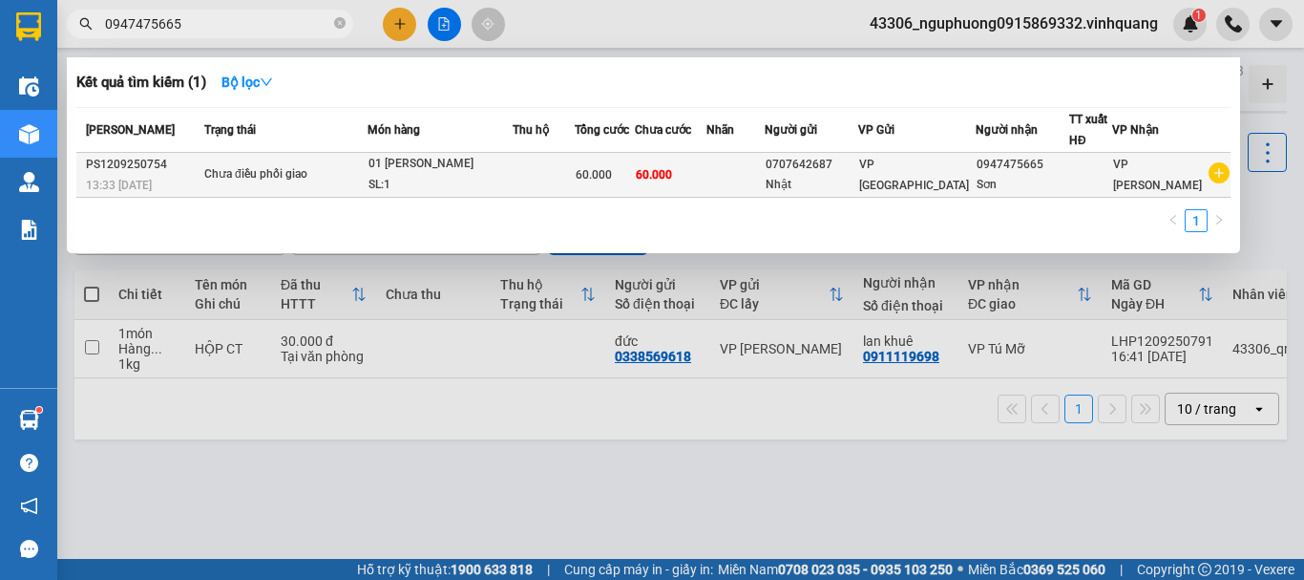
click at [487, 161] on div "01 [PERSON_NAME]" at bounding box center [440, 164] width 143 height 21
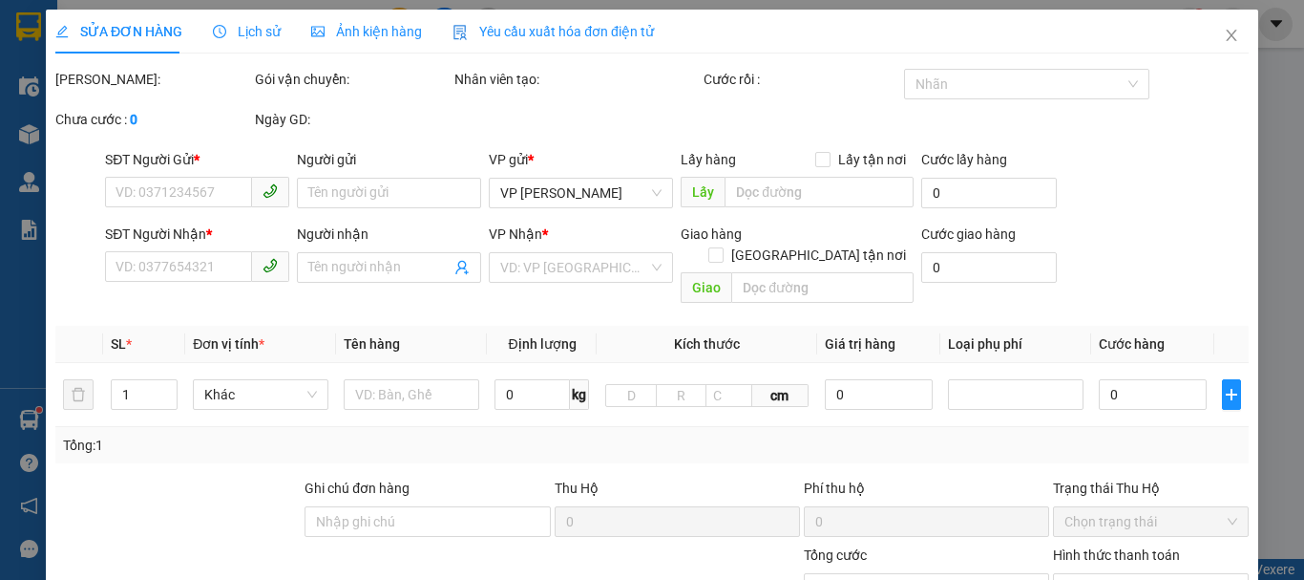
type input "0707642687"
type input "Nhật"
type input "0947475665"
type input "Sơn"
type input "60.000"
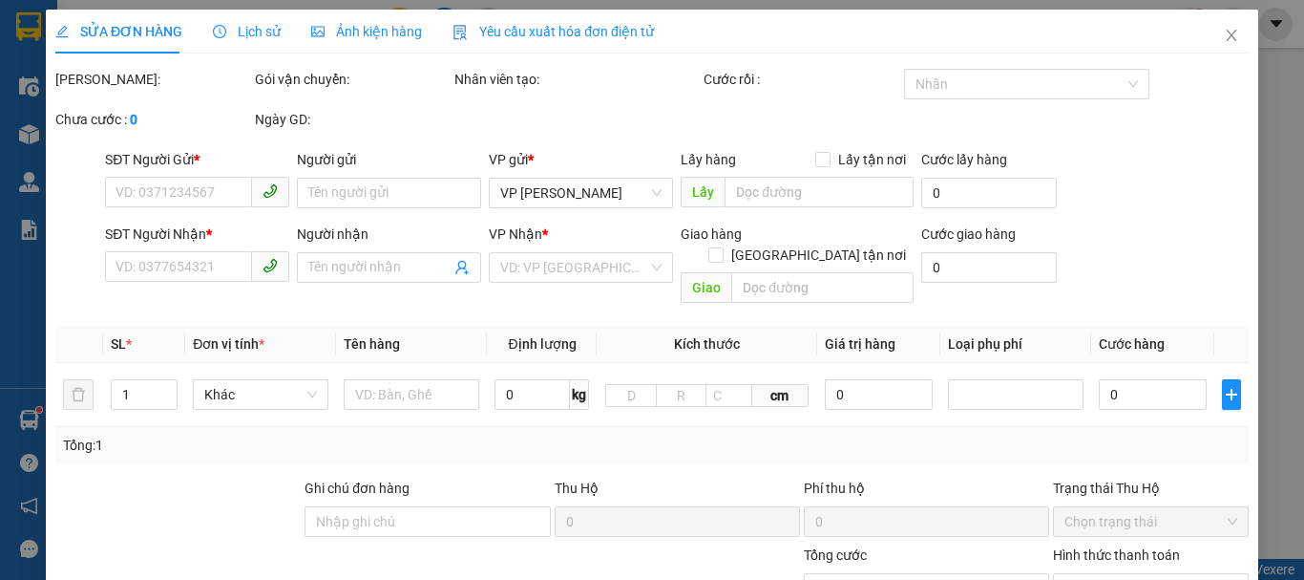
type input "60.000"
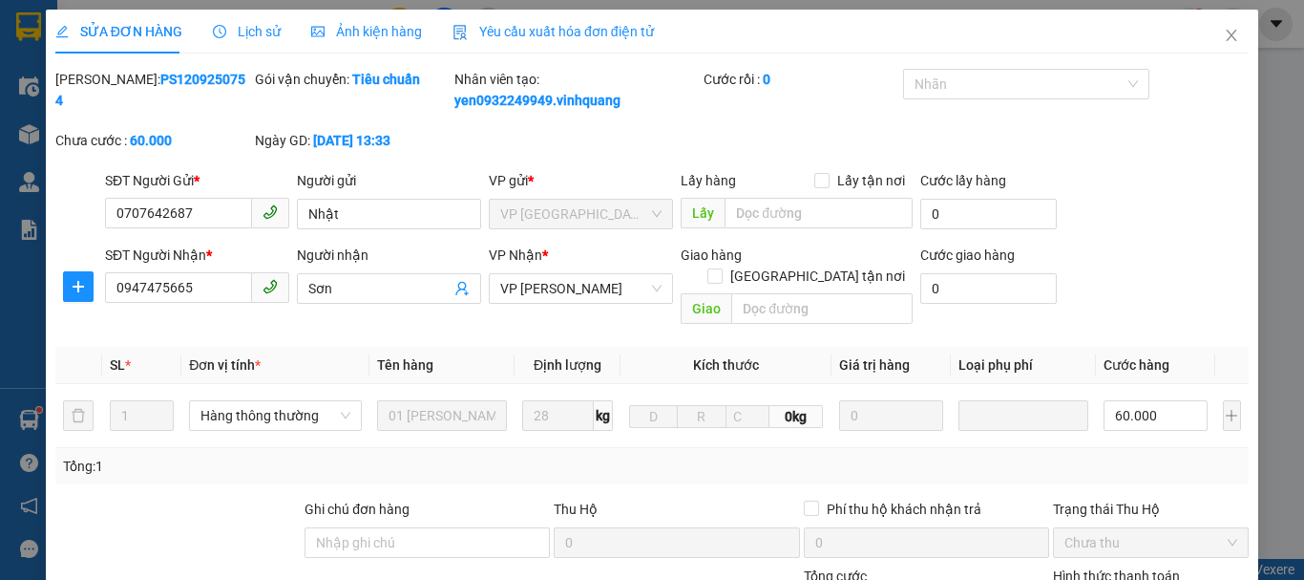
click at [236, 37] on span "Lịch sử" at bounding box center [247, 31] width 68 height 15
